Goal: Obtain resource: Obtain resource

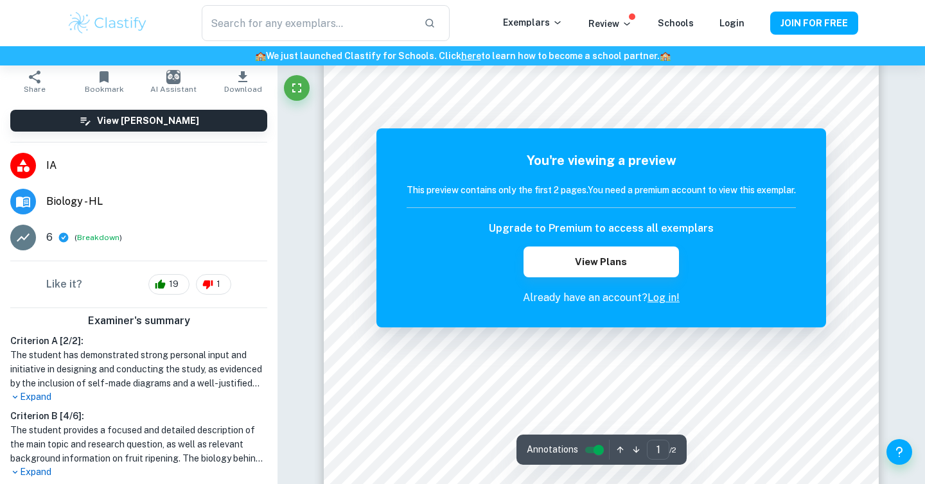
scroll to position [216, 0]
click at [580, 187] on h6 "This preview contains only the first 2 pages. You need a premium account to vie…" at bounding box center [600, 190] width 389 height 14
click at [586, 225] on h6 "Upgrade to Premium to access all exemplars" at bounding box center [601, 228] width 225 height 15
click at [586, 257] on button "View Plans" at bounding box center [600, 262] width 155 height 31
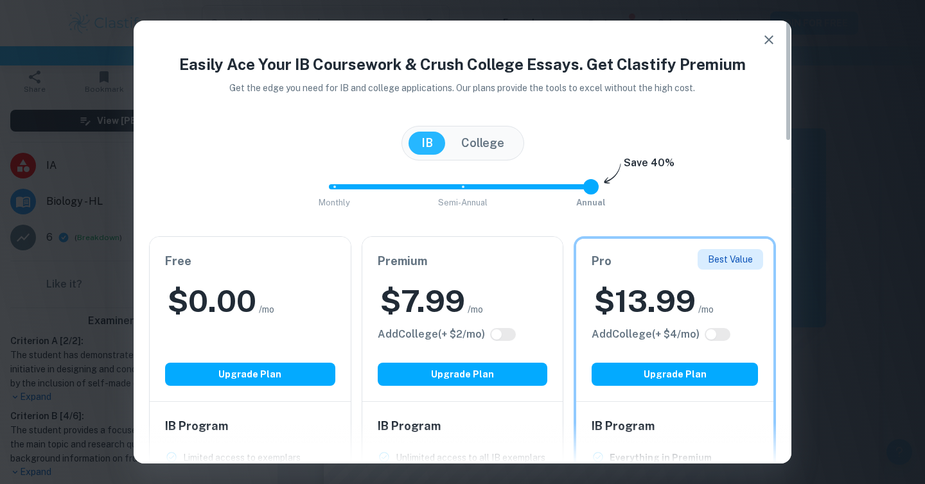
click at [770, 33] on icon "button" at bounding box center [768, 39] width 15 height 15
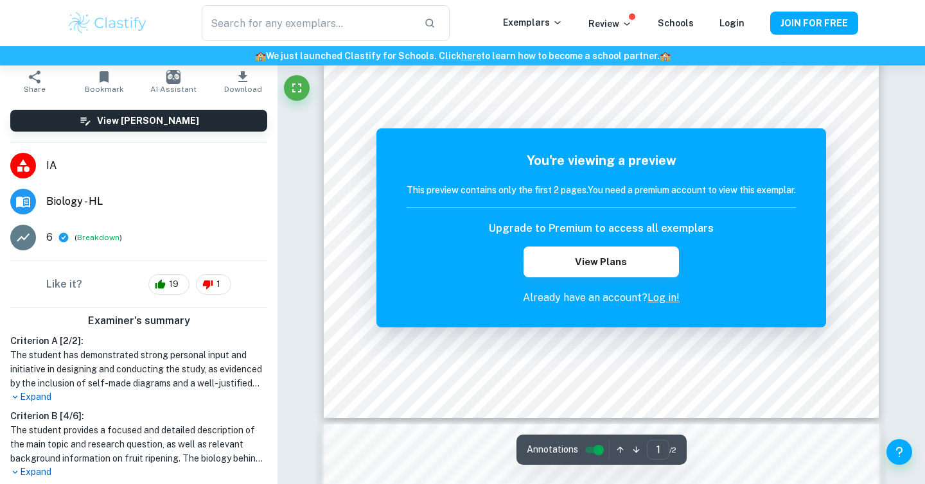
scroll to position [0, 0]
